Goal: Information Seeking & Learning: Learn about a topic

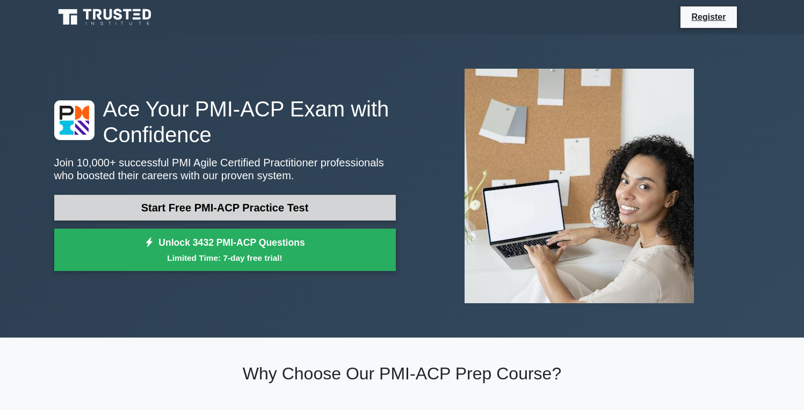
click at [233, 213] on link "Start Free PMI-ACP Practice Test" at bounding box center [225, 208] width 342 height 26
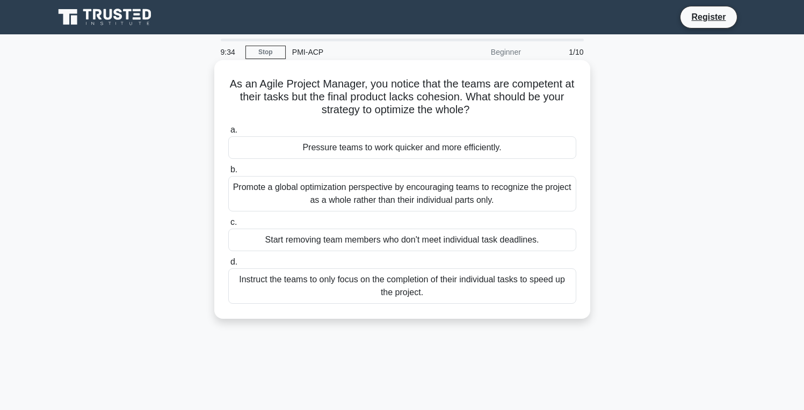
click at [338, 187] on div "Promote a global optimization perspective by encouraging teams to recognize the…" at bounding box center [402, 193] width 348 height 35
click at [228, 173] on input "b. Promote a global optimization perspective by encouraging teams to recognize …" at bounding box center [228, 169] width 0 height 7
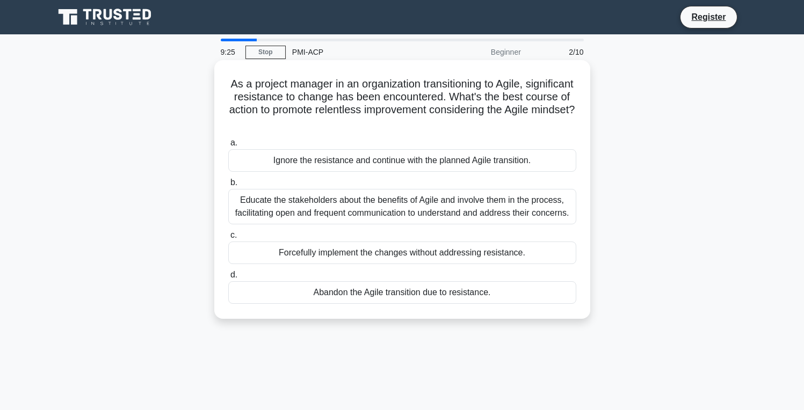
click at [399, 208] on div "Educate the stakeholders about the benefits of Agile and involve them in the pr…" at bounding box center [402, 206] width 348 height 35
click at [228, 186] on input "b. Educate the stakeholders about the benefits of Agile and involve them in the…" at bounding box center [228, 182] width 0 height 7
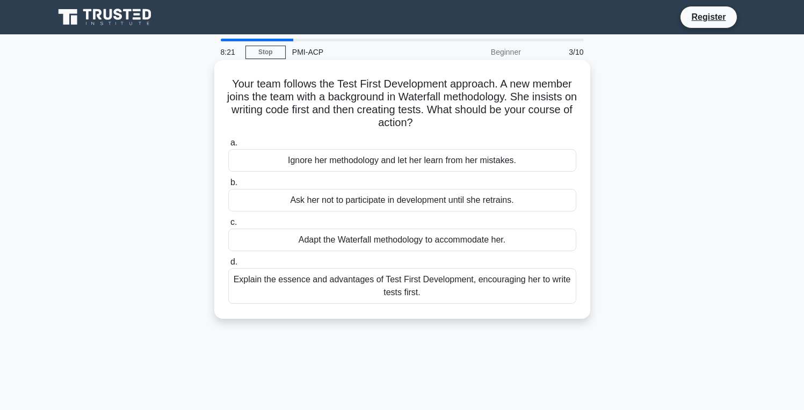
click at [467, 280] on div "Explain the essence and advantages of Test First Development, encouraging her t…" at bounding box center [402, 285] width 348 height 35
click at [228, 266] on input "d. Explain the essence and advantages of Test First Development, encouraging he…" at bounding box center [228, 262] width 0 height 7
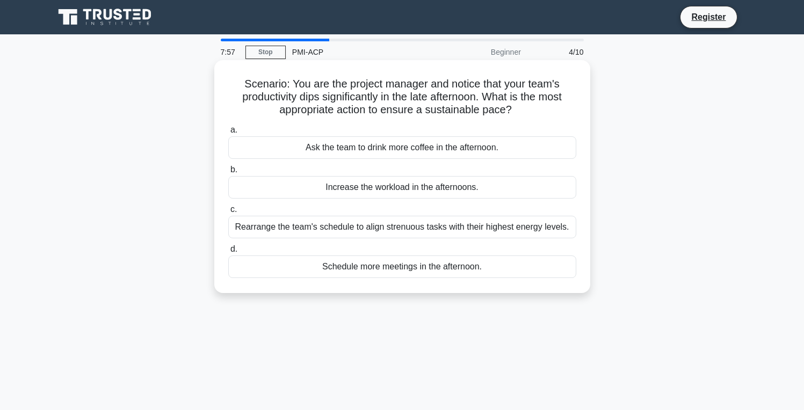
click at [517, 226] on div "Rearrange the team's schedule to align strenuous tasks with their highest energ…" at bounding box center [402, 227] width 348 height 23
click at [228, 213] on input "c. Rearrange the team's schedule to align strenuous tasks with their highest en…" at bounding box center [228, 209] width 0 height 7
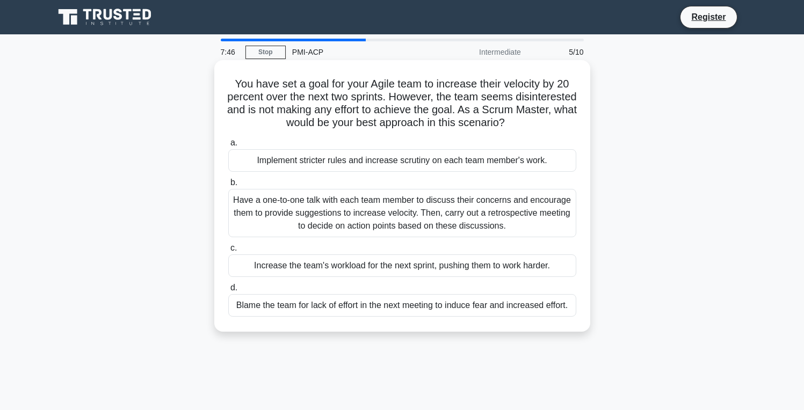
click at [475, 207] on div "Have a one-to-one talk with each team member to discuss their concerns and enco…" at bounding box center [402, 213] width 348 height 48
click at [228, 186] on input "b. Have a one-to-one talk with each team member to discuss their concerns and e…" at bounding box center [228, 182] width 0 height 7
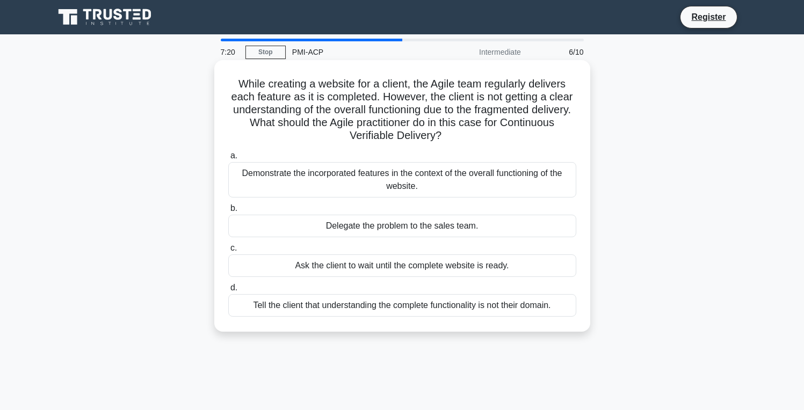
click at [491, 180] on div "Demonstrate the incorporated features in the context of the overall functioning…" at bounding box center [402, 179] width 348 height 35
click at [228, 159] on input "a. Demonstrate the incorporated features in the context of the overall function…" at bounding box center [228, 155] width 0 height 7
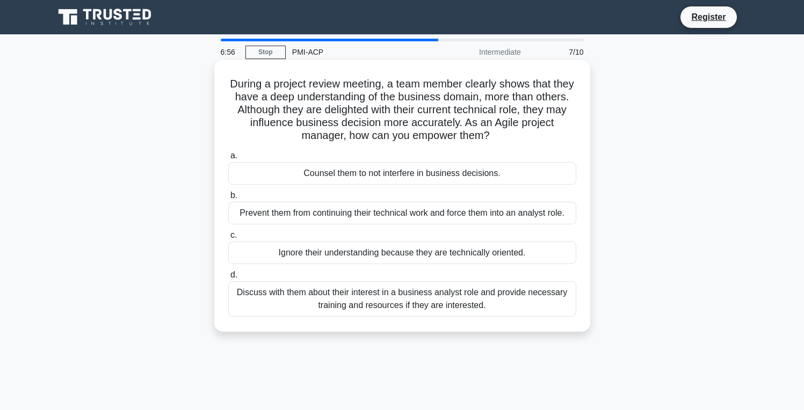
click at [512, 301] on div "Discuss with them about their interest in a business analyst role and provide n…" at bounding box center [402, 298] width 348 height 35
click at [228, 279] on input "d. Discuss with them about their interest in a business analyst role and provid…" at bounding box center [228, 275] width 0 height 7
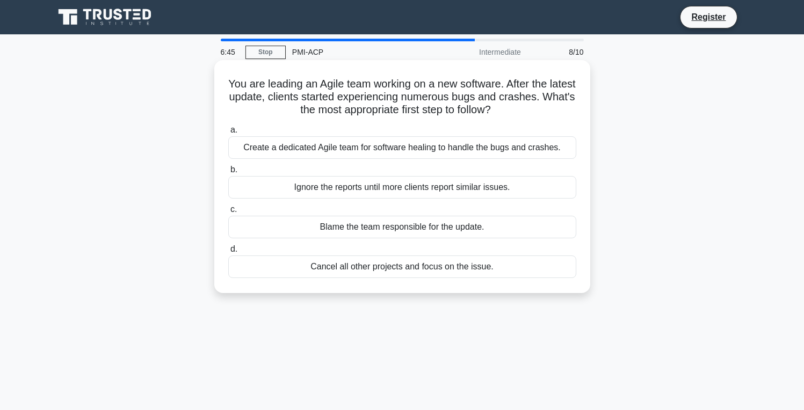
click at [426, 143] on div "Create a dedicated Agile team for software healing to handle the bugs and crash…" at bounding box center [402, 147] width 348 height 23
click at [228, 134] on input "a. Create a dedicated Agile team for software healing to handle the bugs and cr…" at bounding box center [228, 130] width 0 height 7
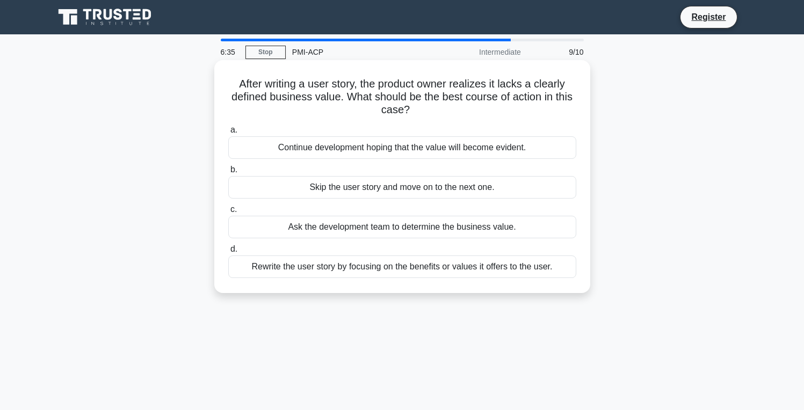
click at [471, 271] on div "Rewrite the user story by focusing on the benefits or values it offers to the u…" at bounding box center [402, 267] width 348 height 23
click at [228, 253] on input "d. Rewrite the user story by focusing on the benefits or values it offers to th…" at bounding box center [228, 249] width 0 height 7
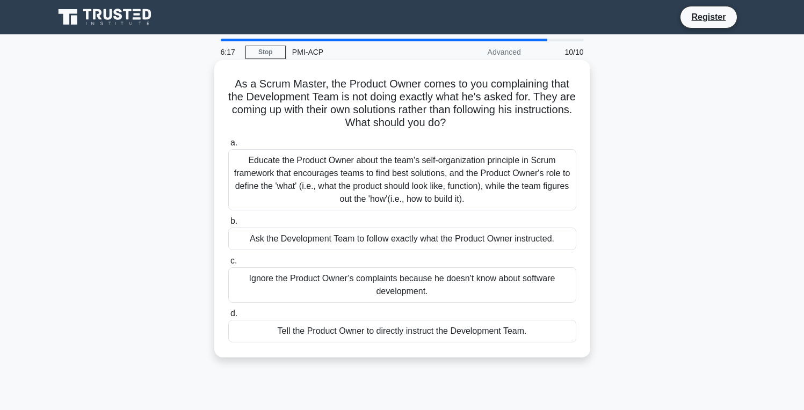
click at [384, 193] on div "Educate the Product Owner about the team's self-organization principle in Scrum…" at bounding box center [402, 179] width 348 height 61
click at [228, 147] on input "a. Educate the Product Owner about the team's self-organization principle in Sc…" at bounding box center [228, 143] width 0 height 7
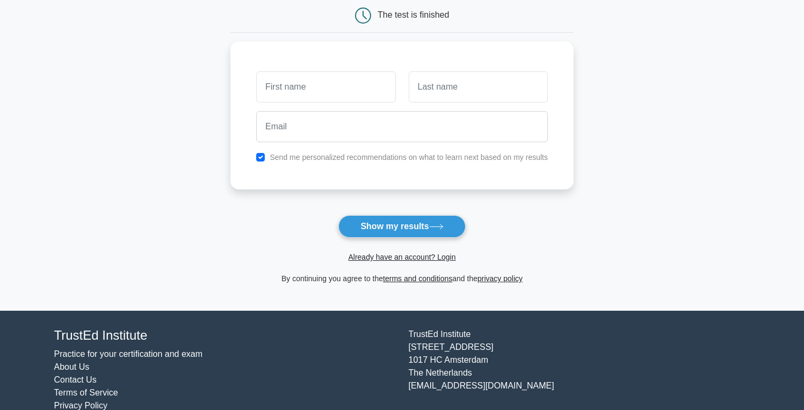
scroll to position [129, 0]
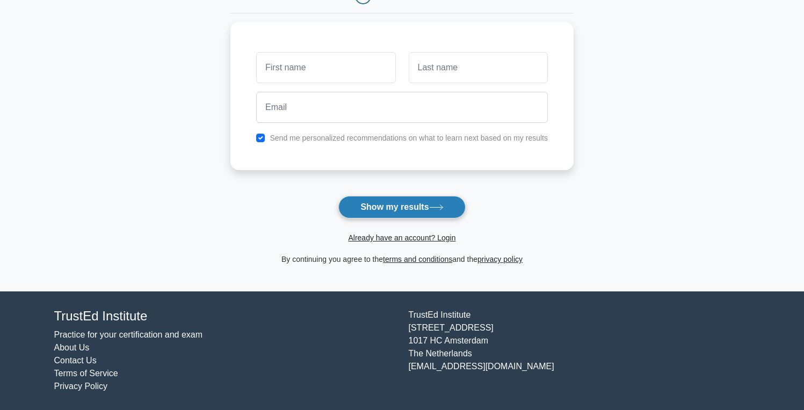
click at [390, 209] on button "Show my results" at bounding box center [401, 207] width 127 height 23
